Goal: Task Accomplishment & Management: Complete application form

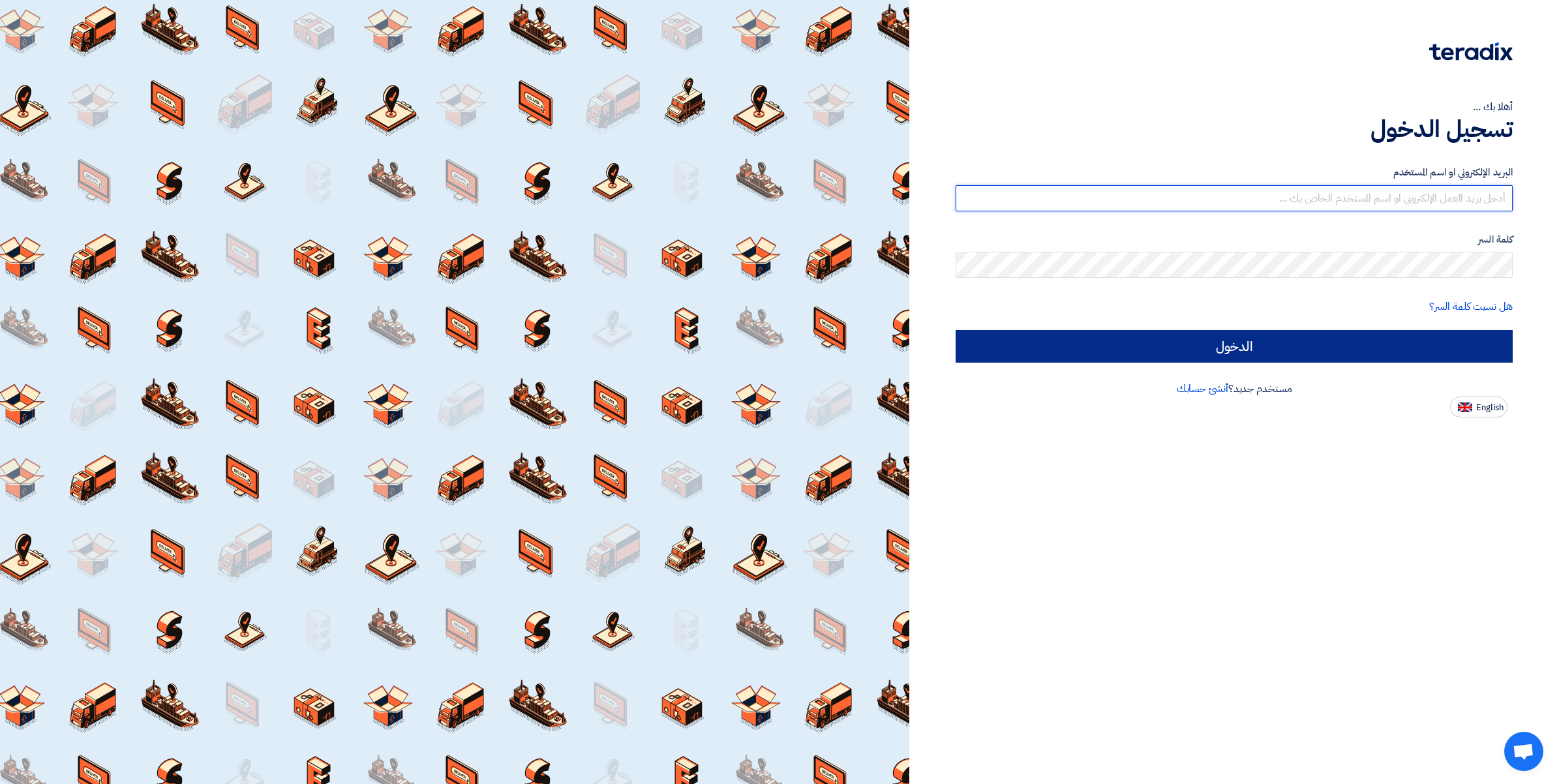
type input "[PERSON_NAME][EMAIL_ADDRESS][DOMAIN_NAME]"
click at [1224, 343] on input "الدخول" at bounding box center [1234, 346] width 557 height 33
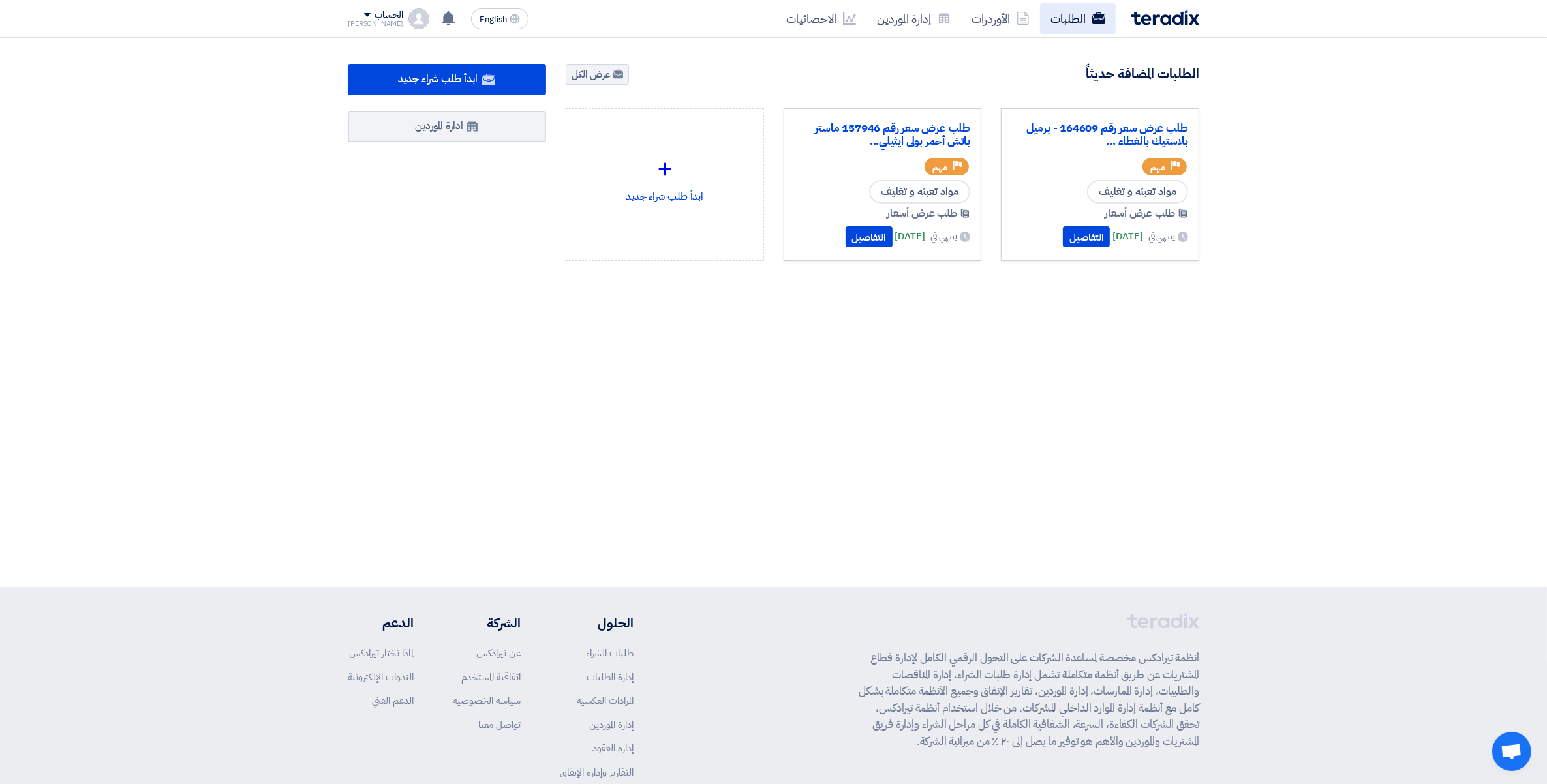
click at [1064, 13] on link "الطلبات" at bounding box center [1078, 18] width 76 height 31
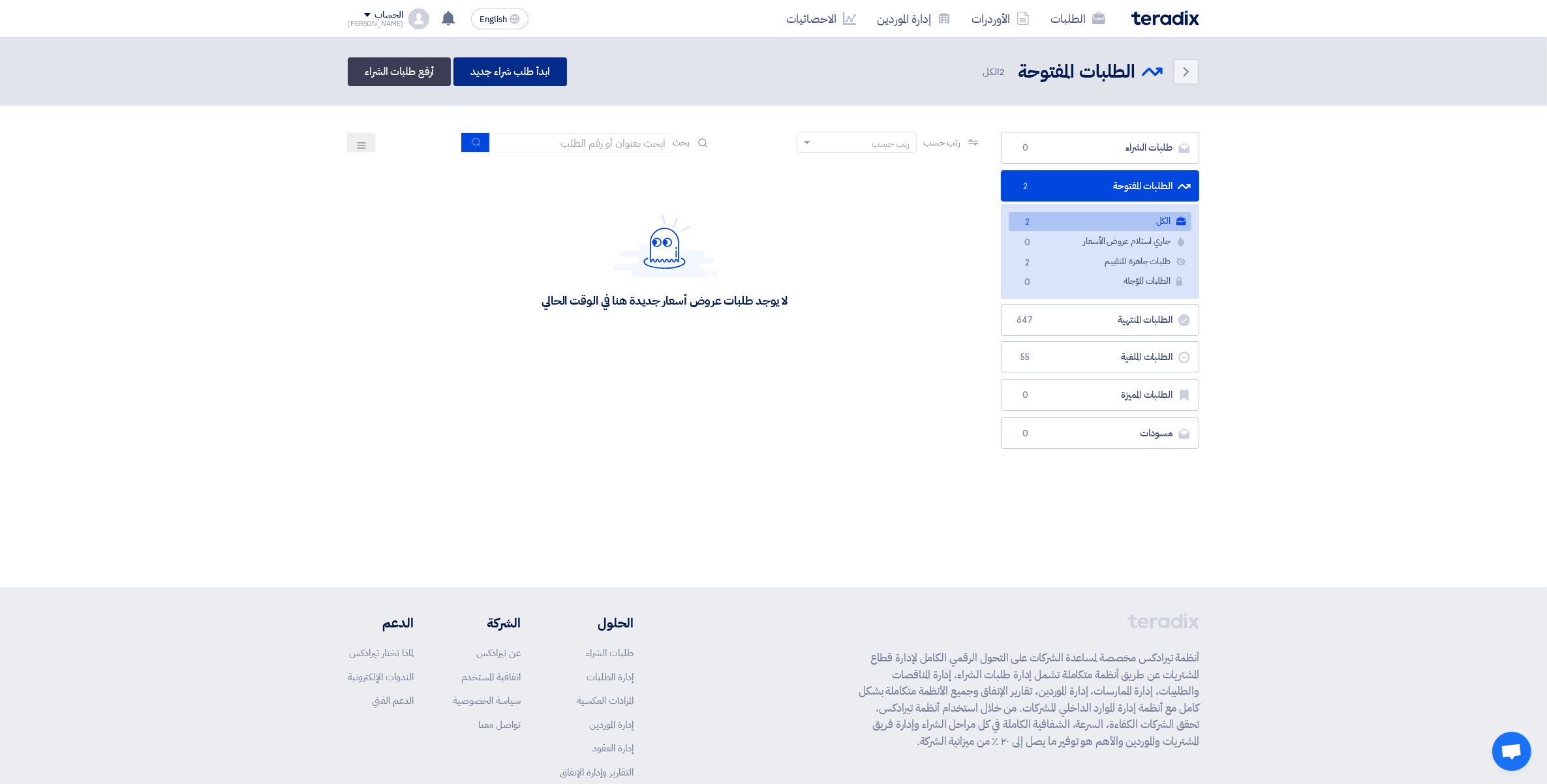
click at [525, 73] on link "ابدأ طلب شراء جديد" at bounding box center [510, 72] width 113 height 28
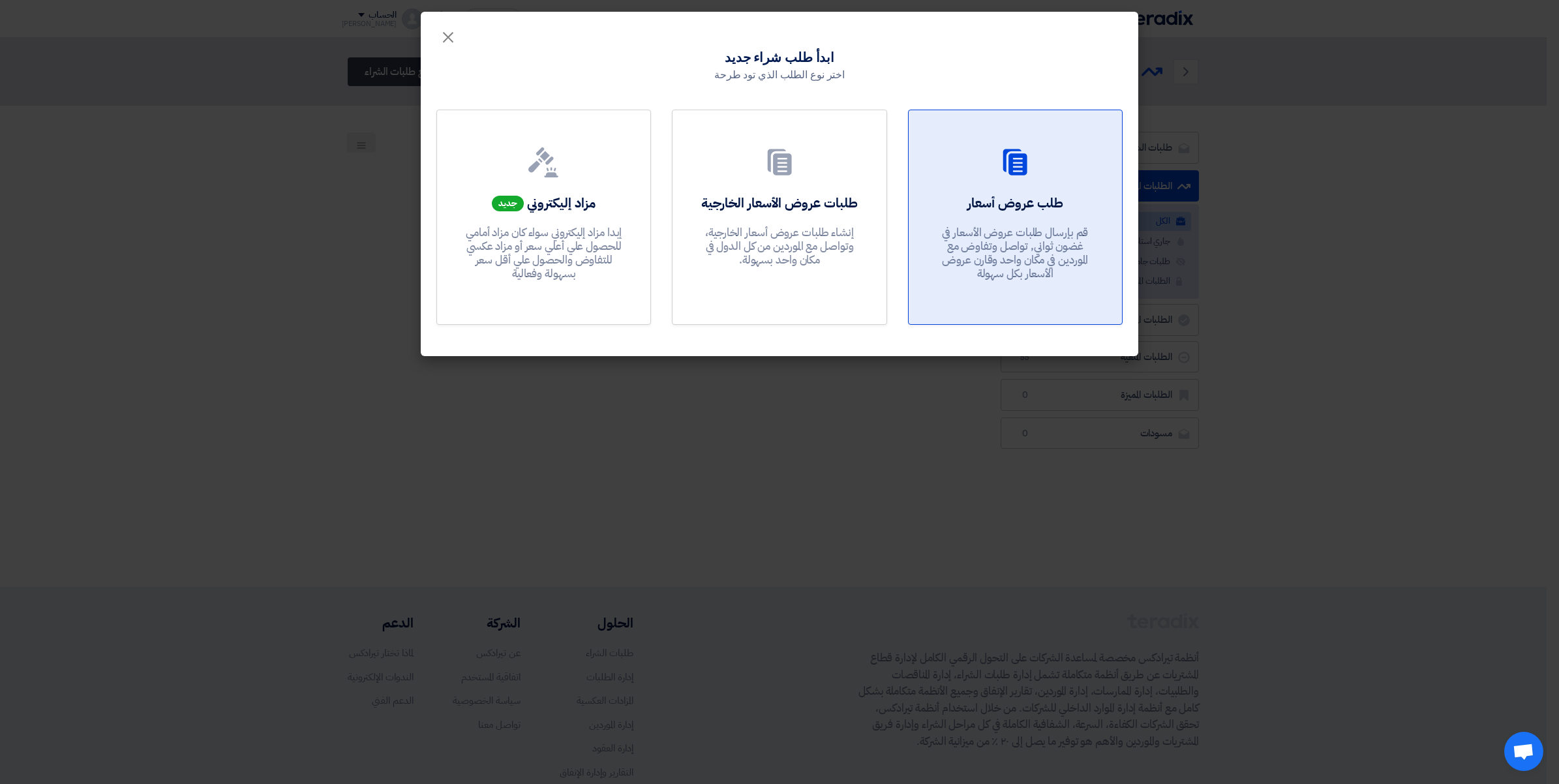
click at [1010, 194] on h2 "طلب عروض أسعار" at bounding box center [1015, 203] width 96 height 18
